Goal: Transaction & Acquisition: Purchase product/service

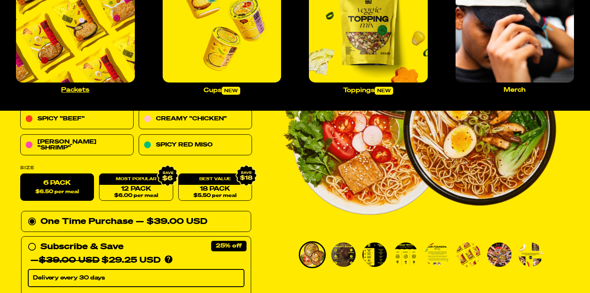
scroll to position [102, 0]
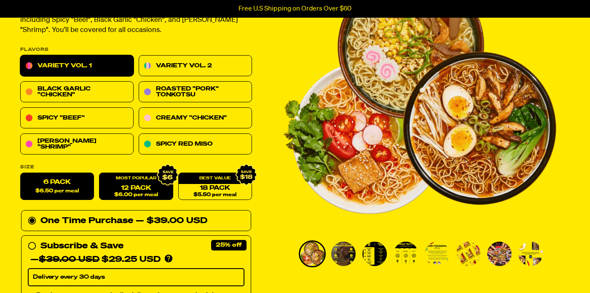
click at [136, 181] on div "12 Pack $6.00 per meal" at bounding box center [136, 186] width 74 height 27
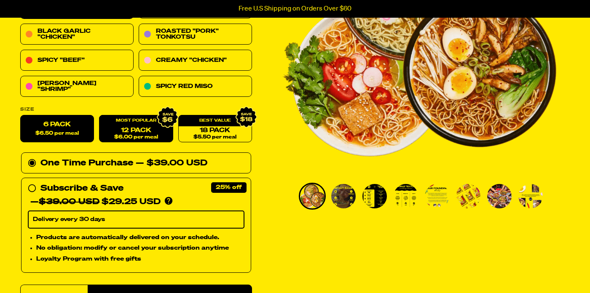
scroll to position [160, 0]
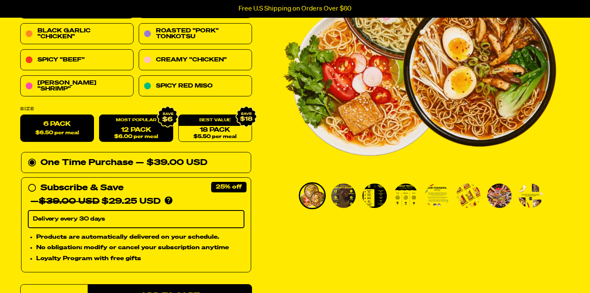
click at [144, 128] on link "12 Pack $6.00 per meal" at bounding box center [136, 128] width 74 height 27
radio input "false"
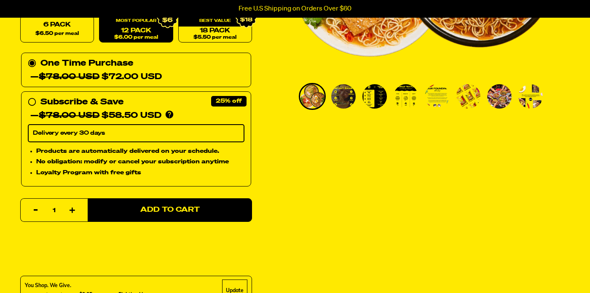
scroll to position [262, 0]
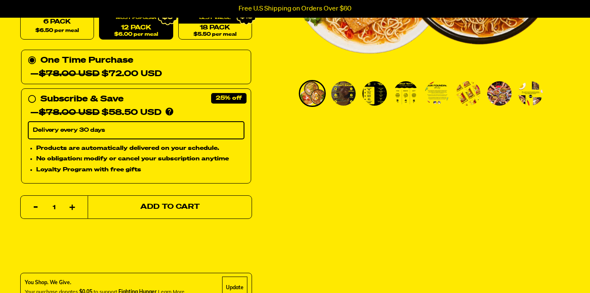
click at [145, 207] on span "Add to Cart" at bounding box center [169, 207] width 59 height 7
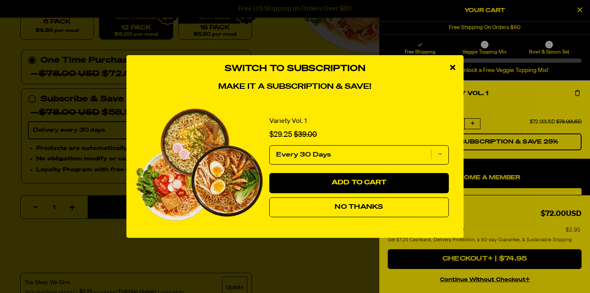
click at [339, 207] on span "No Thanks" at bounding box center [359, 207] width 48 height 7
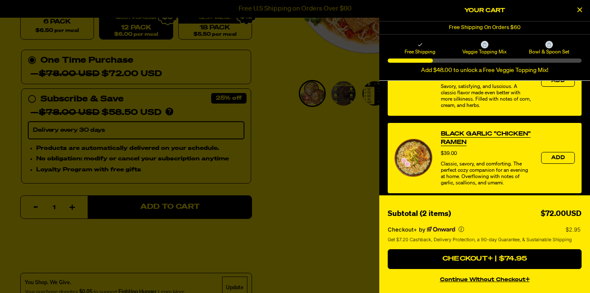
scroll to position [419, 0]
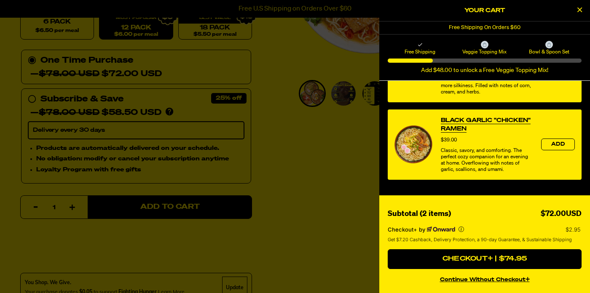
click at [487, 279] on button "continue without Checkout+" at bounding box center [485, 279] width 194 height 12
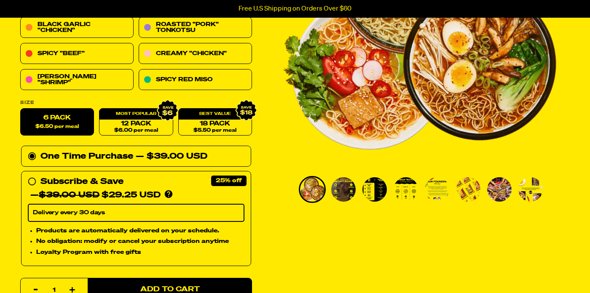
scroll to position [120, 0]
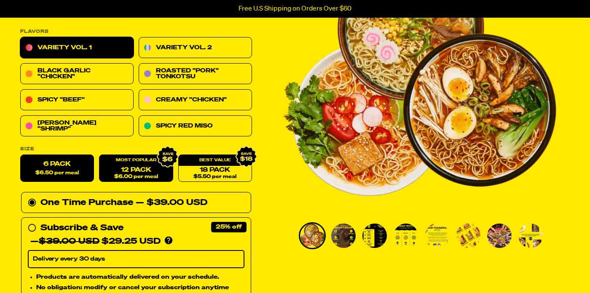
click at [135, 162] on div "12 Pack $6.00 per meal" at bounding box center [136, 168] width 74 height 27
click at [64, 165] on label "6 Pack $6.50 per meal" at bounding box center [57, 168] width 74 height 27
click at [21, 155] on input "6 Pack $6.50 per meal" at bounding box center [20, 155] width 0 height 0
click at [139, 171] on link "12 Pack $6.00 per meal" at bounding box center [136, 168] width 74 height 27
radio input "false"
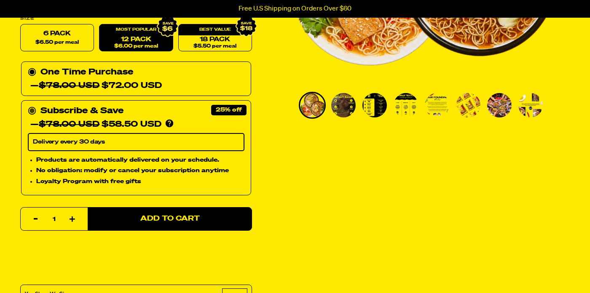
scroll to position [255, 0]
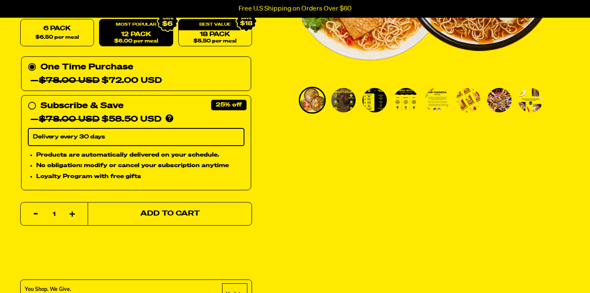
click at [158, 214] on span "Add to Cart" at bounding box center [169, 214] width 59 height 7
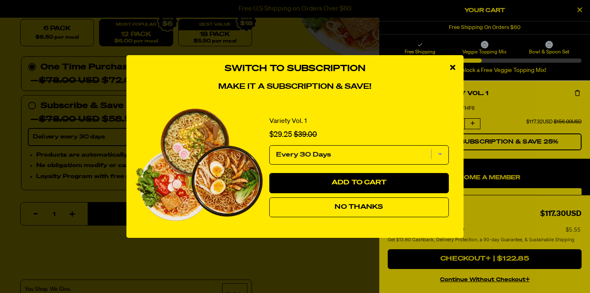
click at [355, 209] on span "No Thanks" at bounding box center [359, 207] width 48 height 7
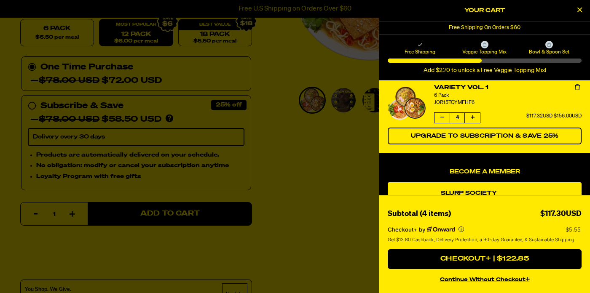
scroll to position [0, 0]
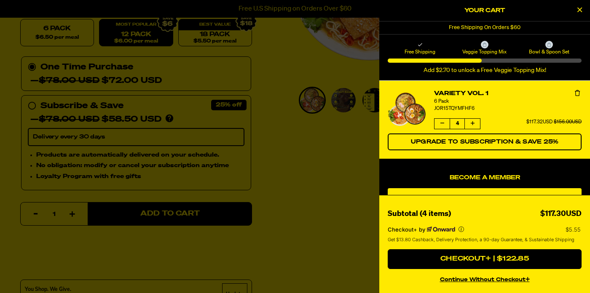
click at [579, 9] on icon "Close Cart" at bounding box center [579, 10] width 5 height 8
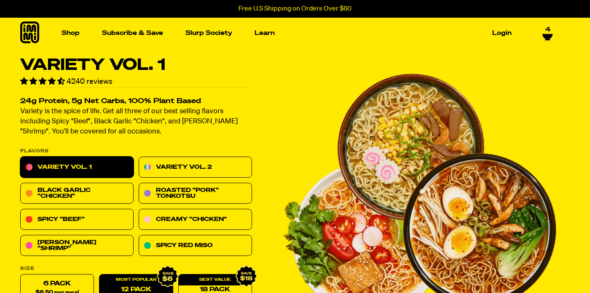
click at [546, 32] on icon at bounding box center [547, 34] width 11 height 7
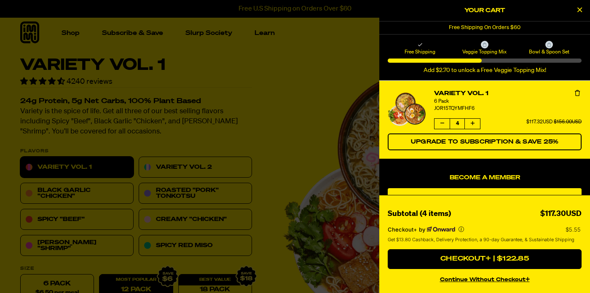
click at [442, 122] on icon "Decrease quantity of Variety Vol. 1" at bounding box center [442, 123] width 4 height 5
click at [442, 122] on icon "Decrease quantity of Variety Vol. 1" at bounding box center [442, 124] width 6 height 6
click at [440, 123] on button "Decrease quantity of Variety Vol. 1" at bounding box center [441, 124] width 15 height 10
click at [440, 123] on icon "Decrease quantity of Variety Vol. 1" at bounding box center [442, 123] width 4 height 5
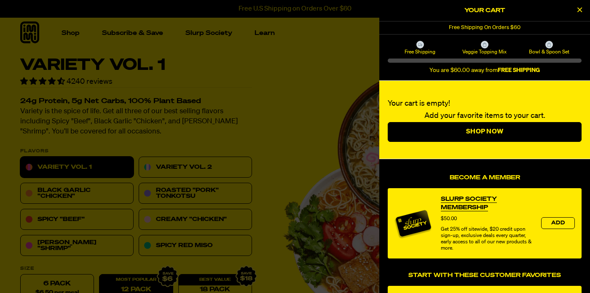
click at [245, 84] on div at bounding box center [295, 146] width 590 height 293
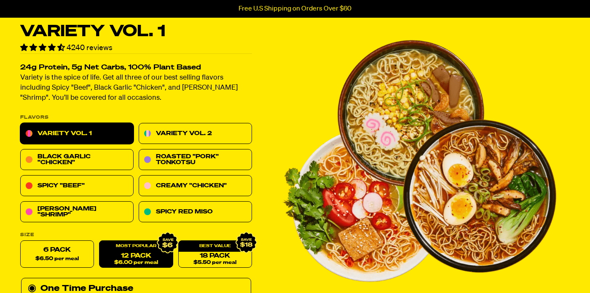
scroll to position [36, 0]
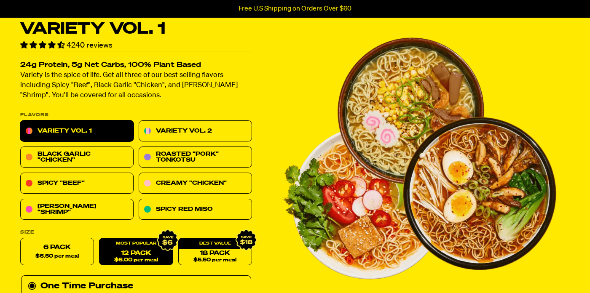
click at [56, 126] on link "Variety Vol. 1" at bounding box center [76, 131] width 113 height 21
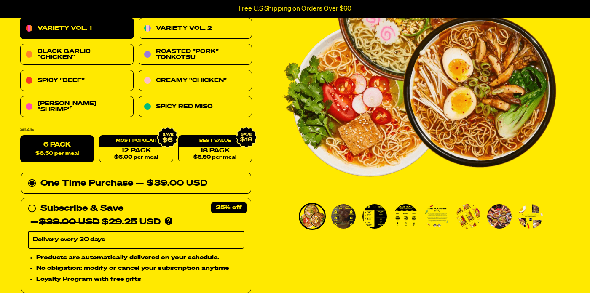
scroll to position [31, 0]
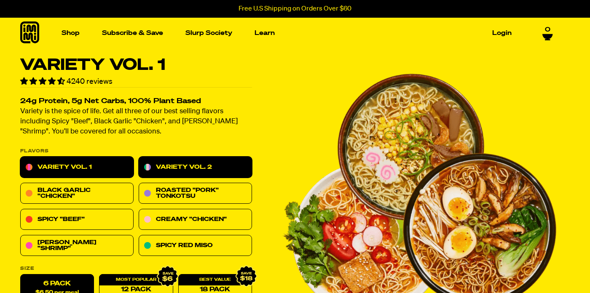
click at [185, 165] on link "Variety Vol. 2" at bounding box center [195, 167] width 113 height 21
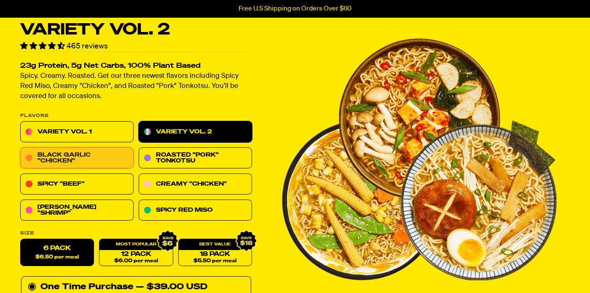
scroll to position [38, 0]
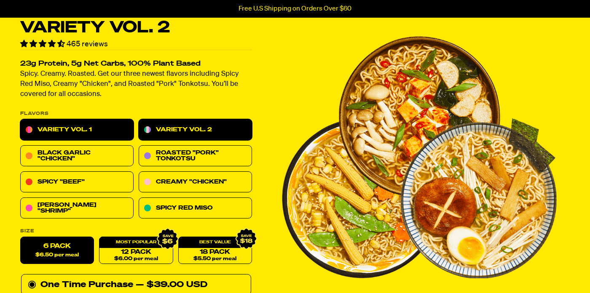
click at [61, 127] on link "Variety Vol. 1" at bounding box center [76, 130] width 113 height 21
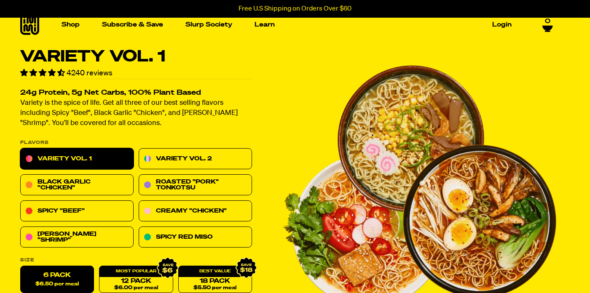
scroll to position [24, 0]
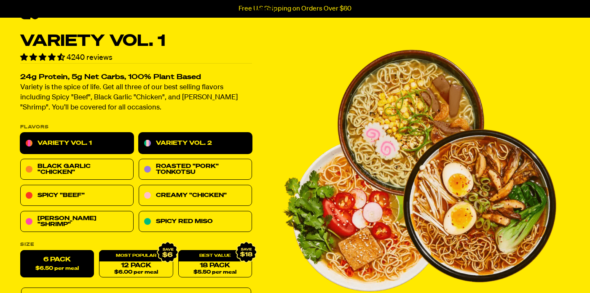
click at [191, 144] on link "Variety Vol. 2" at bounding box center [195, 143] width 113 height 21
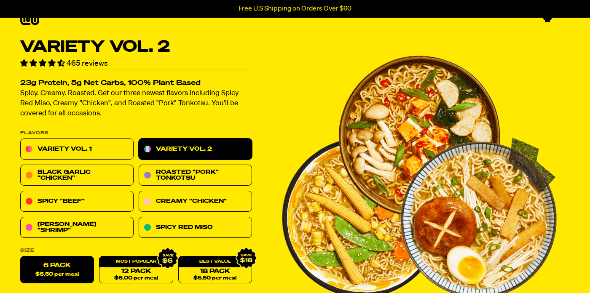
scroll to position [28, 0]
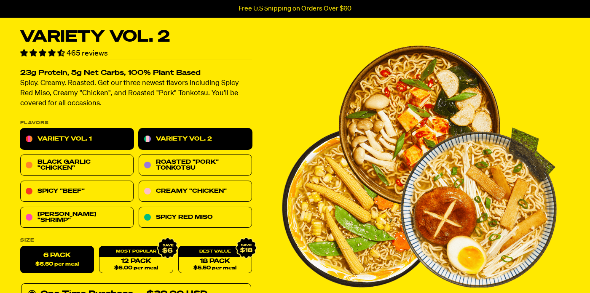
click at [61, 137] on link "Variety Vol. 1" at bounding box center [76, 139] width 113 height 21
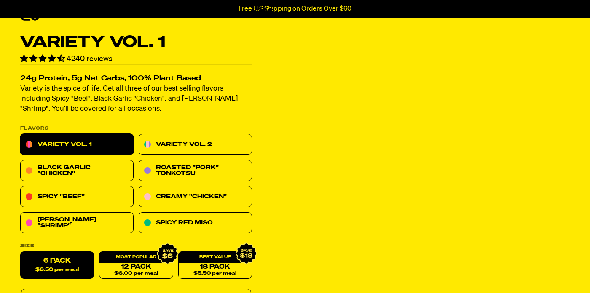
scroll to position [40, 0]
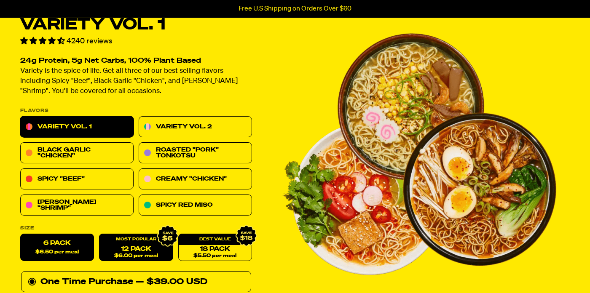
click at [134, 249] on link "12 Pack $6.00 per meal" at bounding box center [136, 247] width 74 height 27
radio input "false"
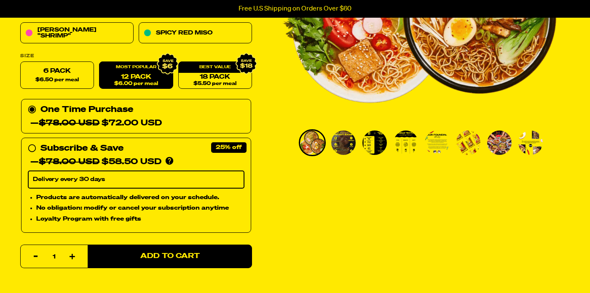
scroll to position [228, 0]
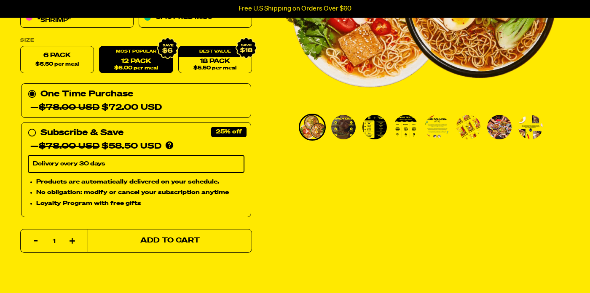
click at [176, 239] on span "Add to Cart" at bounding box center [169, 241] width 59 height 7
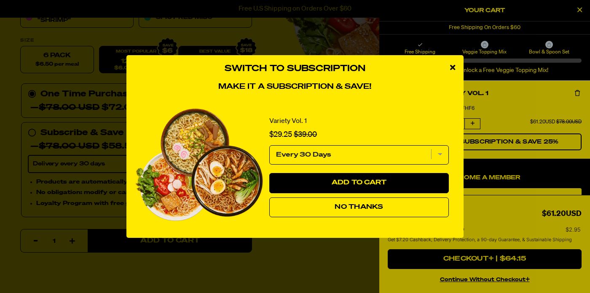
click at [362, 208] on span "No Thanks" at bounding box center [359, 207] width 48 height 7
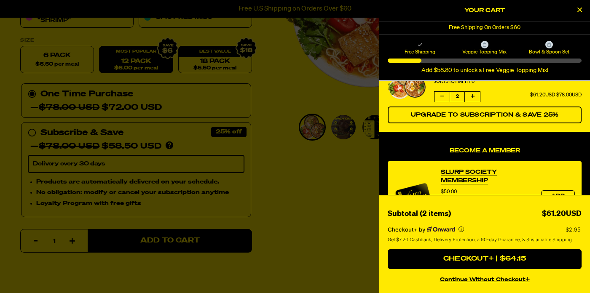
scroll to position [27, 0]
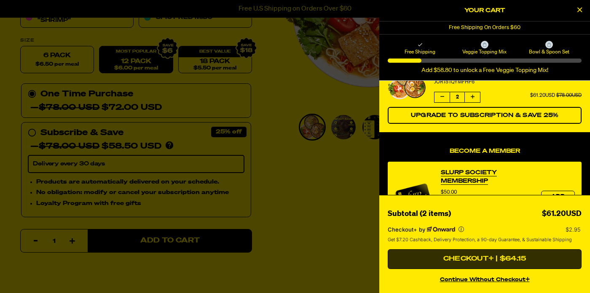
click at [449, 257] on button "Checkout+ | $64.15" at bounding box center [485, 259] width 194 height 20
